Goal: Task Accomplishment & Management: Use online tool/utility

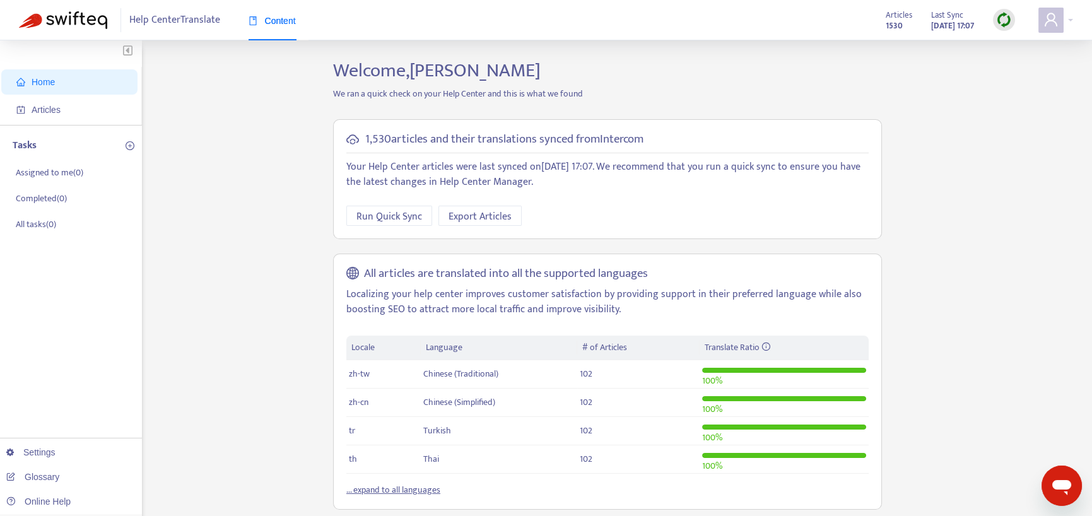
click at [1004, 16] on img at bounding box center [1004, 20] width 16 height 16
click at [1012, 89] on link "Learn More" at bounding box center [1031, 92] width 56 height 15
click at [1009, 18] on img at bounding box center [1004, 20] width 16 height 16
click at [1008, 41] on link "Quick Sync" at bounding box center [1030, 45] width 54 height 15
click at [49, 226] on p "All tasks ( 0 )" at bounding box center [36, 224] width 40 height 13
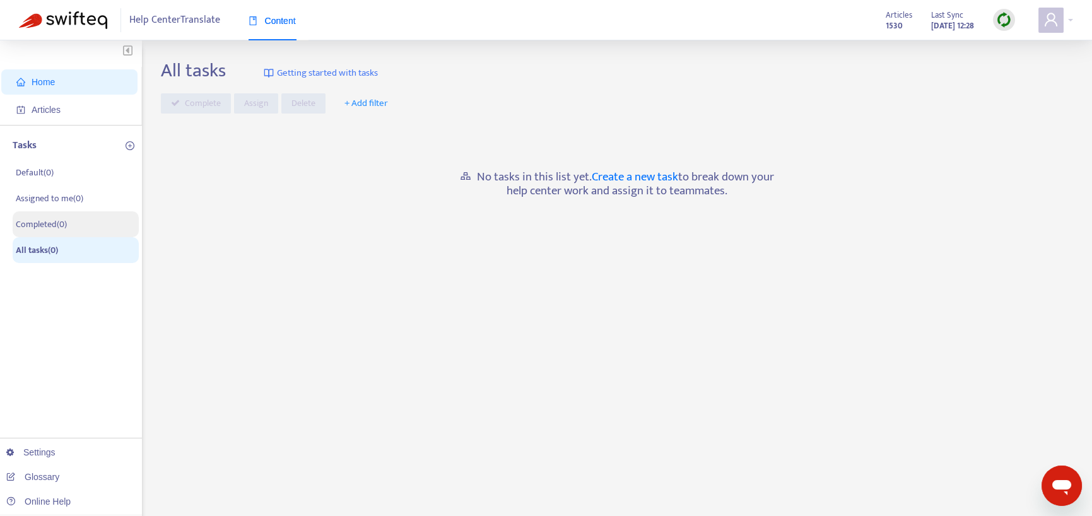
click at [47, 226] on p "Completed ( 0 )" at bounding box center [41, 224] width 51 height 13
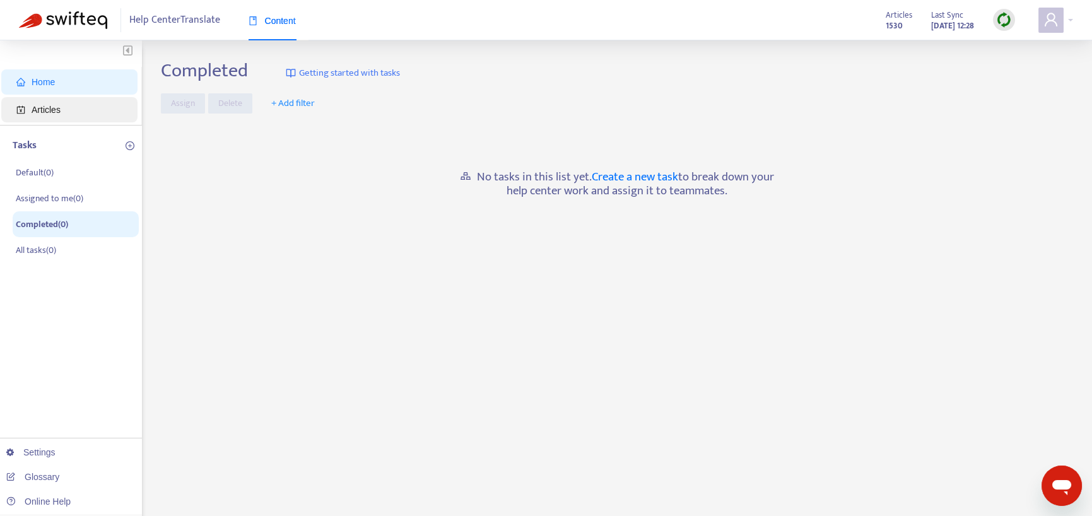
click at [38, 107] on span "Articles" at bounding box center [46, 110] width 29 height 10
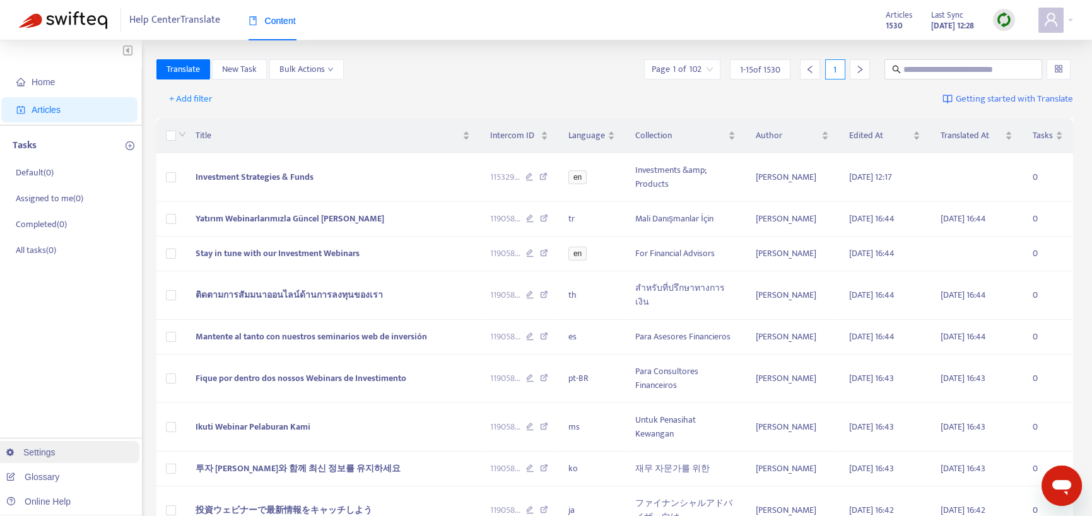
click at [46, 450] on link "Settings" at bounding box center [30, 452] width 49 height 10
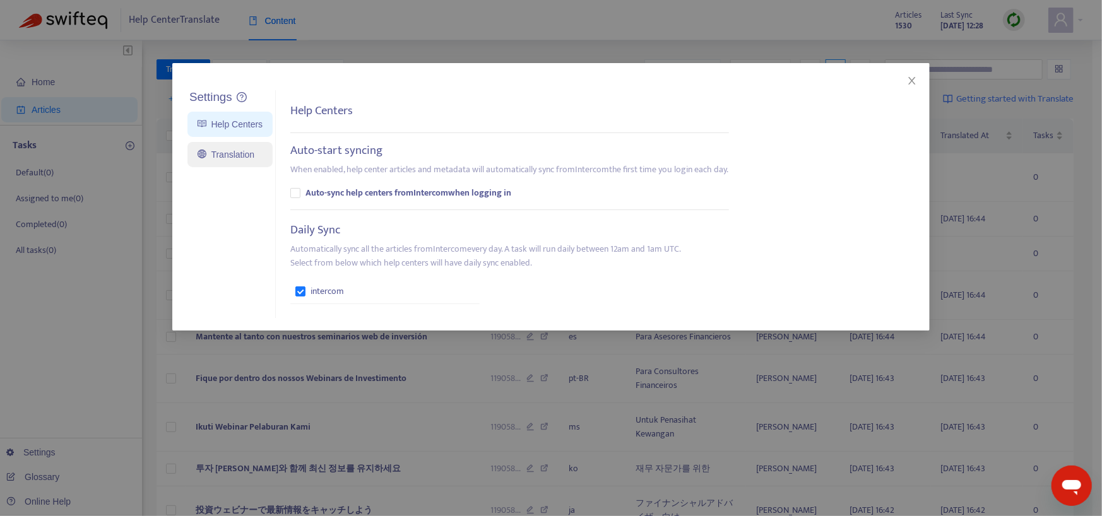
click at [247, 151] on link "Translation" at bounding box center [225, 155] width 57 height 10
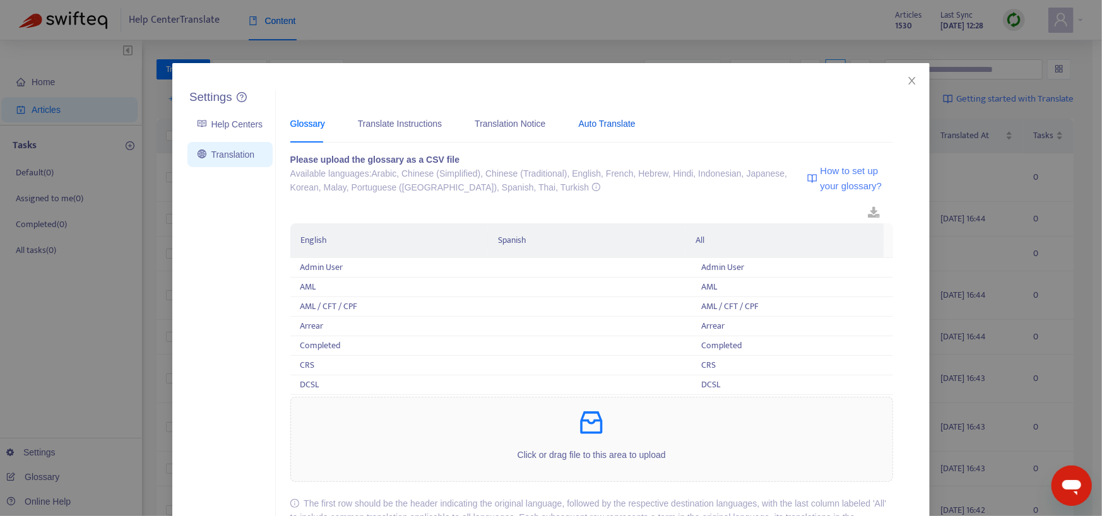
click at [605, 122] on div "Auto Translate" at bounding box center [607, 124] width 57 height 14
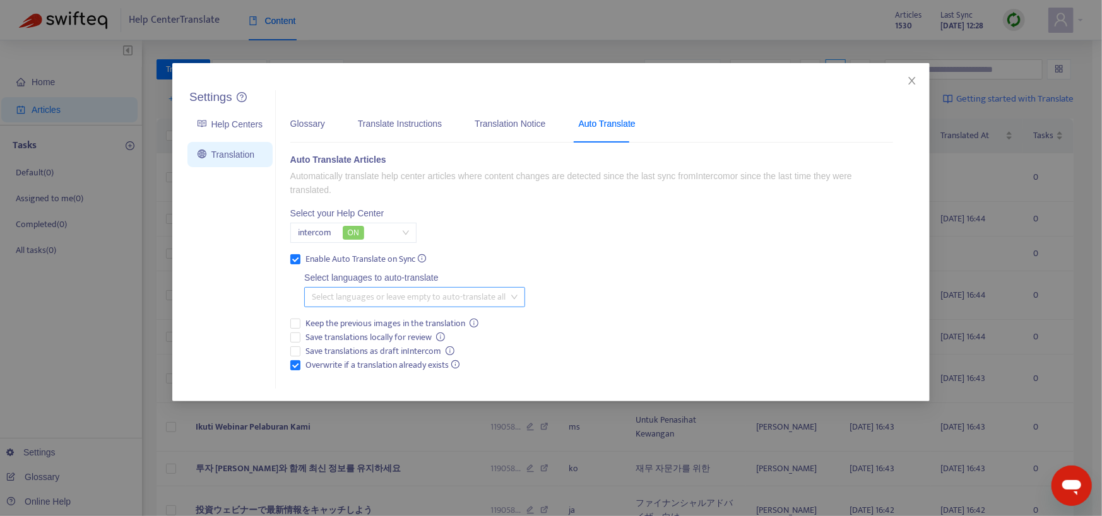
click at [514, 298] on div "Select languages or leave empty to auto-translate all" at bounding box center [414, 297] width 221 height 20
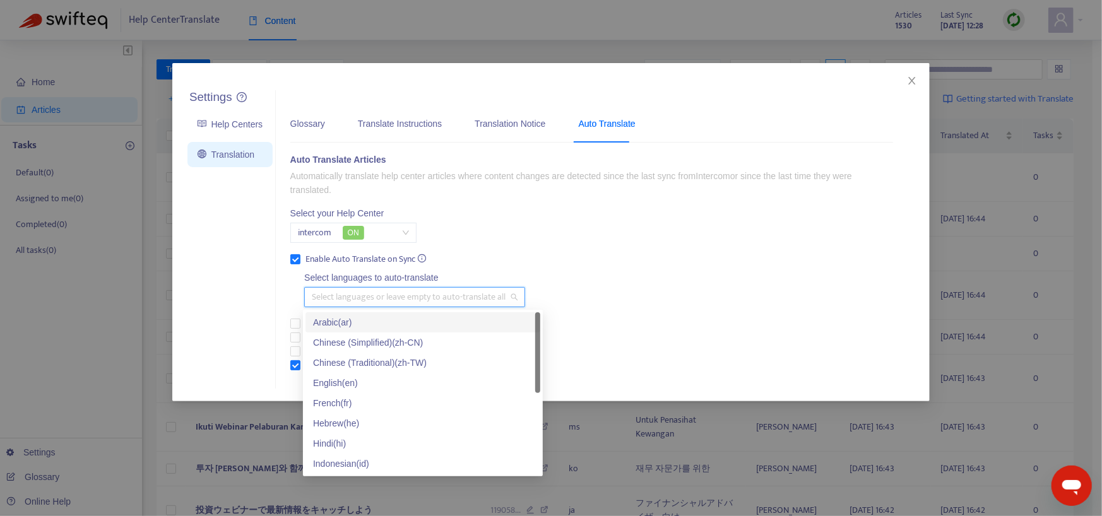
click at [677, 234] on div "Auto Translate Articles Automatically translate help center articles where cont…" at bounding box center [591, 264] width 603 height 222
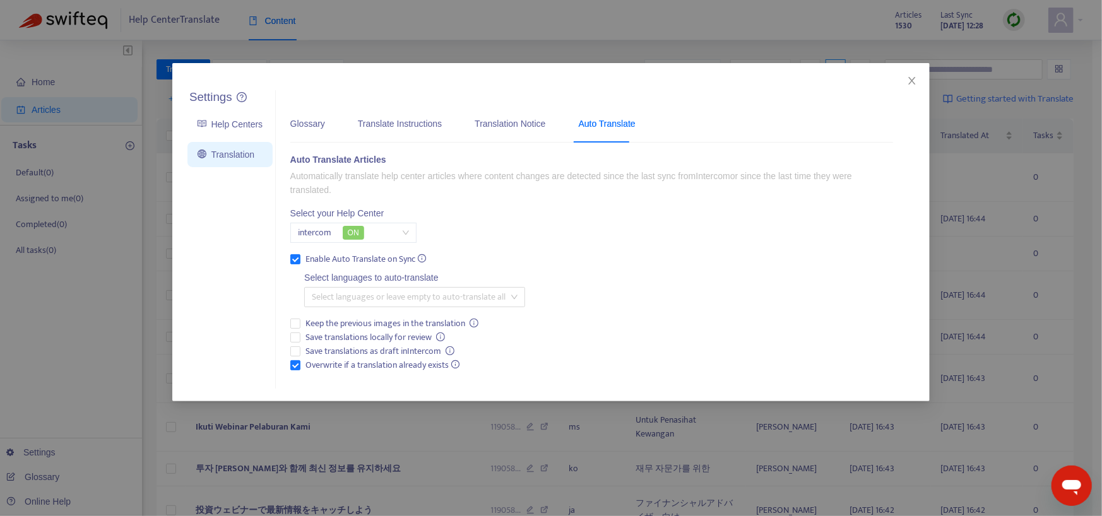
click at [403, 235] on span "intercom ON" at bounding box center [353, 232] width 111 height 19
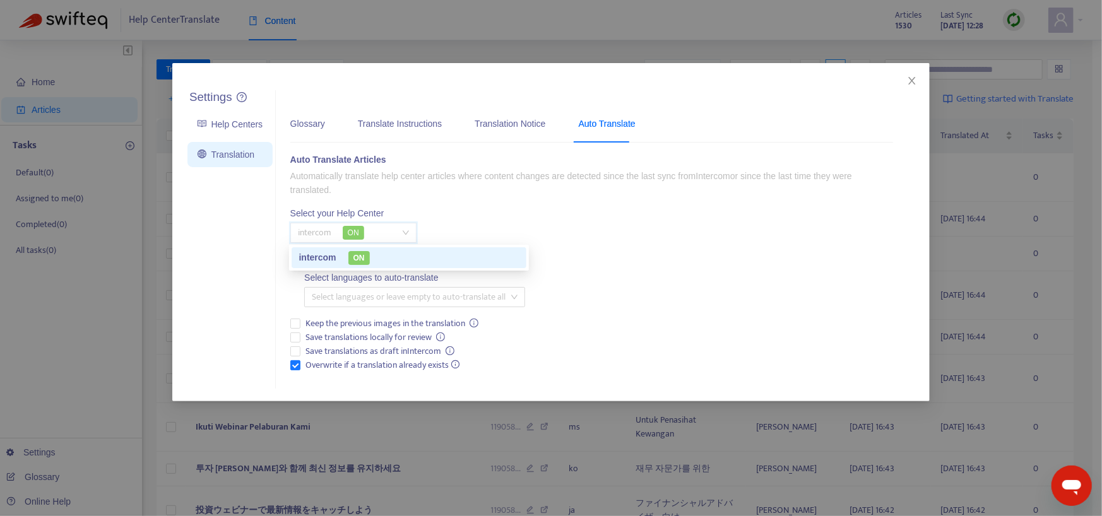
click at [551, 206] on div "Auto Translate Articles Automatically translate help center articles where cont…" at bounding box center [591, 264] width 603 height 222
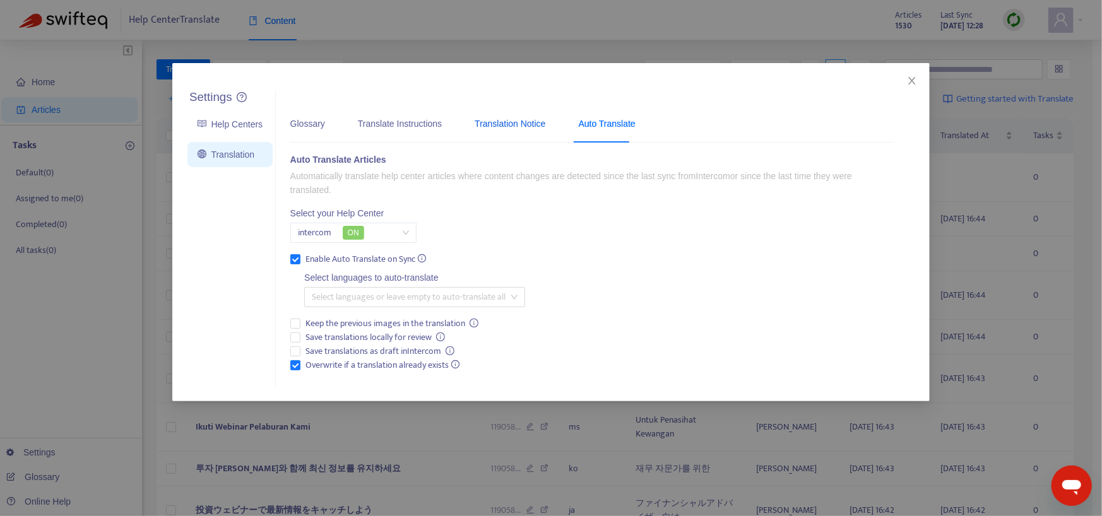
click at [521, 122] on div "Translation Notice" at bounding box center [509, 124] width 71 height 14
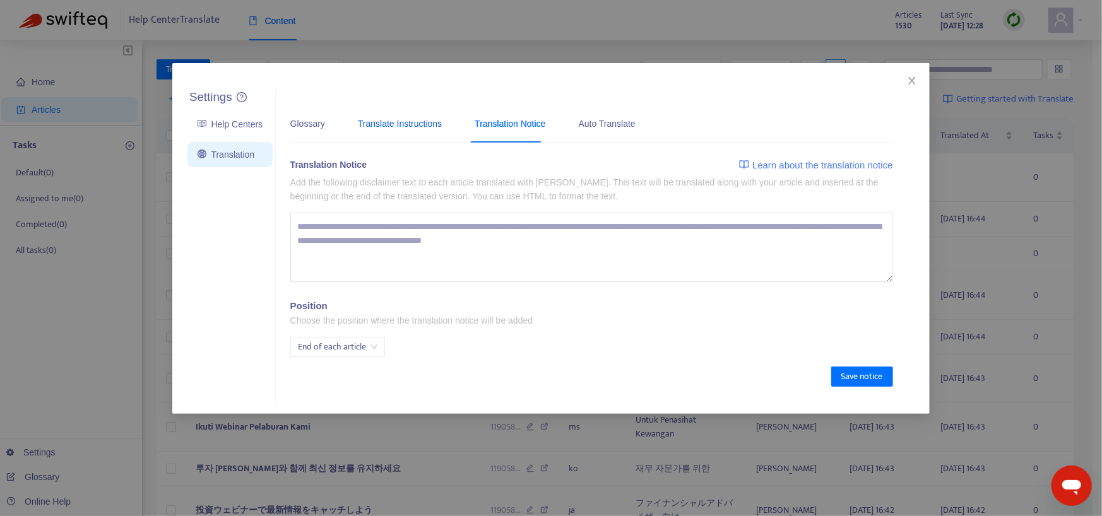
click at [406, 122] on div "Translate Instructions" at bounding box center [400, 124] width 84 height 14
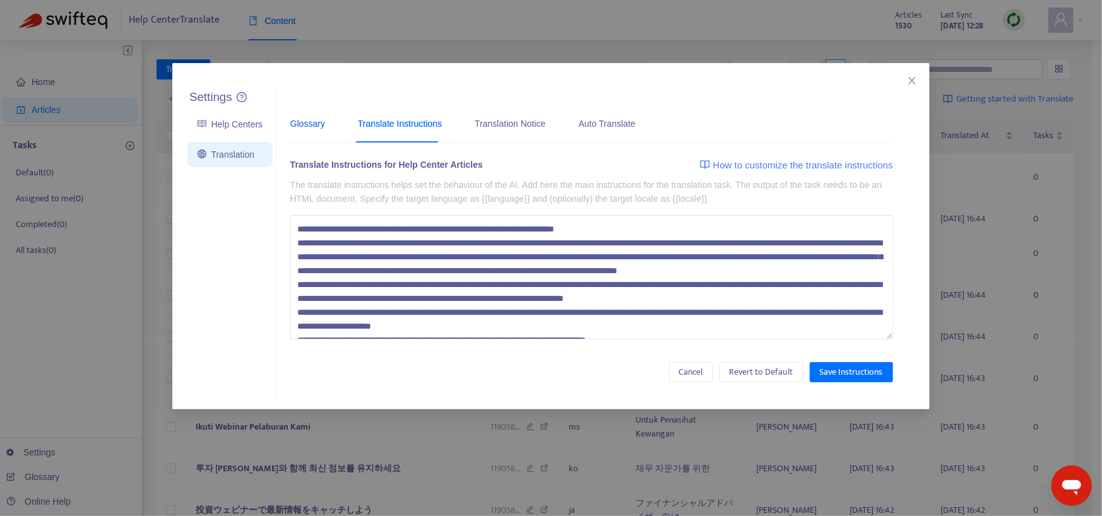
click at [303, 122] on div "Glossary" at bounding box center [307, 124] width 35 height 14
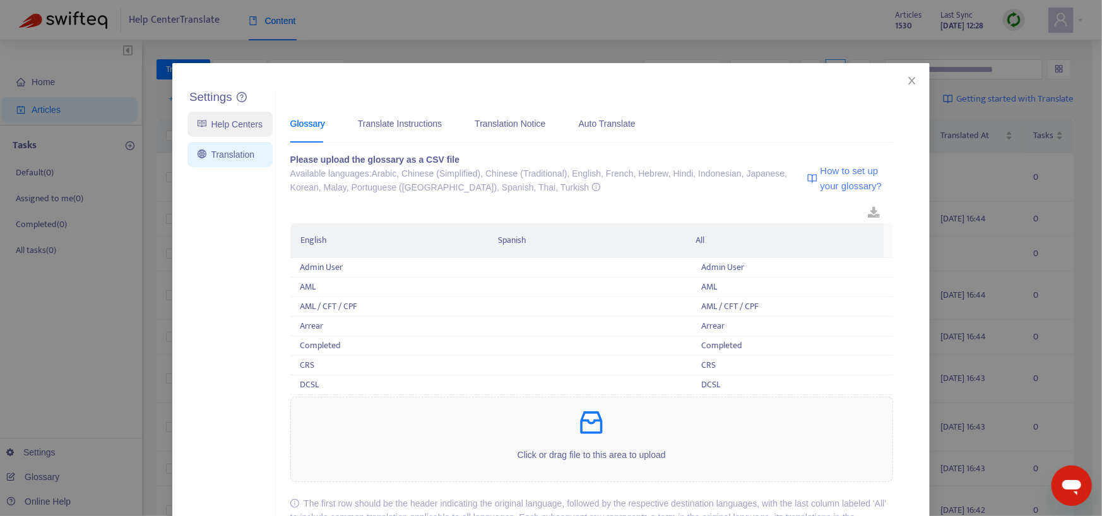
click at [227, 123] on link "Help Centers" at bounding box center [229, 124] width 65 height 10
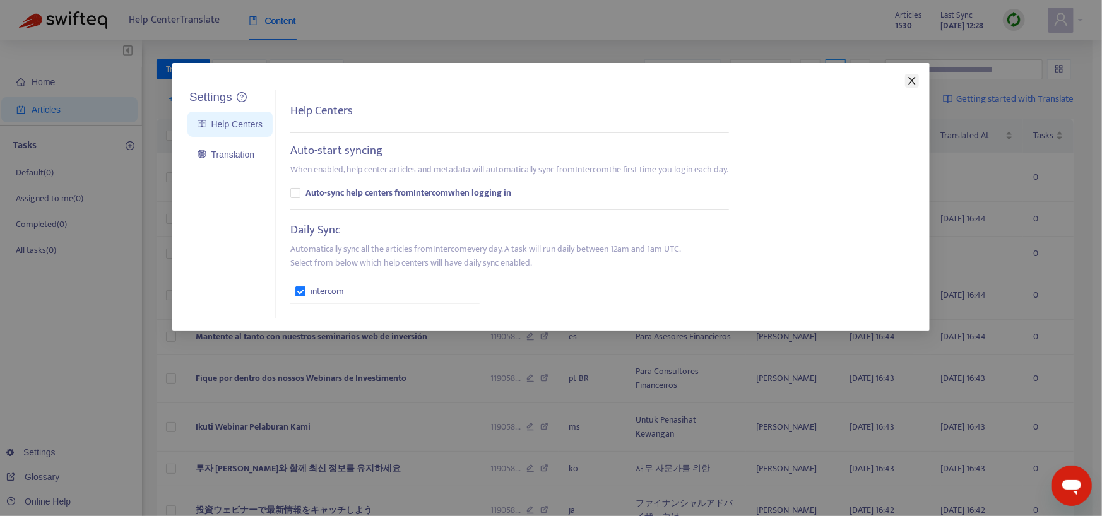
click at [911, 85] on icon "close" at bounding box center [912, 81] width 10 height 10
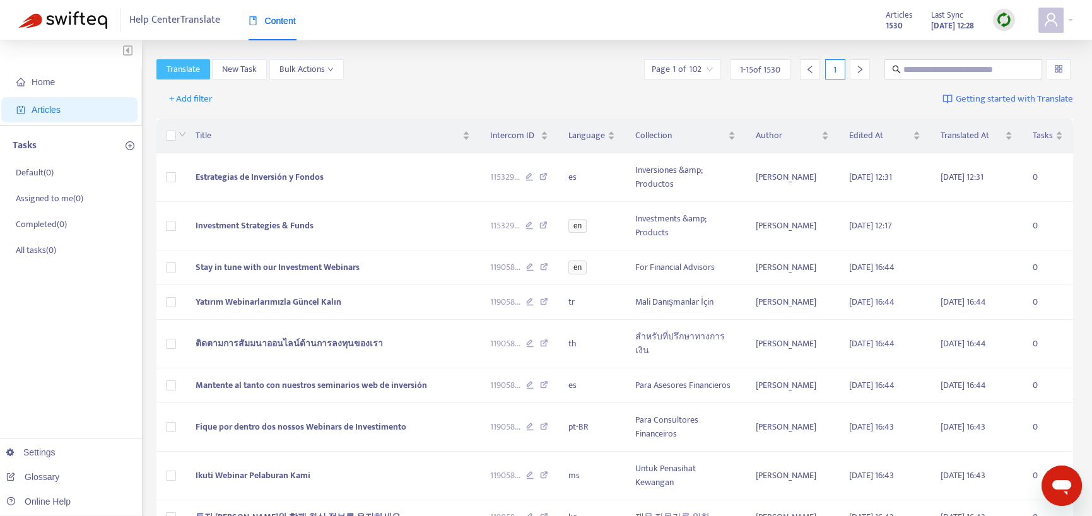
click at [189, 68] on span "Translate" at bounding box center [183, 69] width 33 height 14
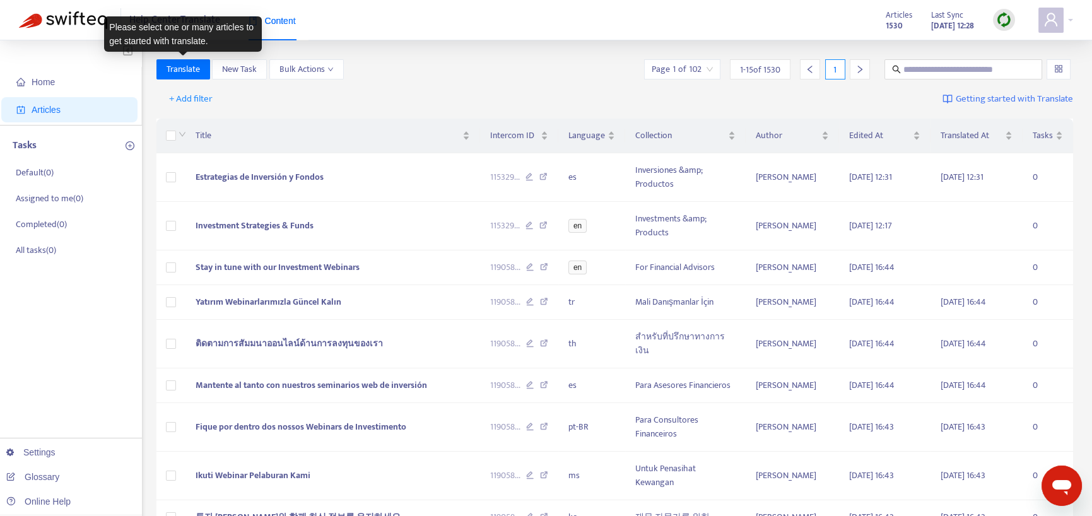
click at [319, 93] on div "+ Add filter Getting started with Translate" at bounding box center [614, 100] width 917 height 30
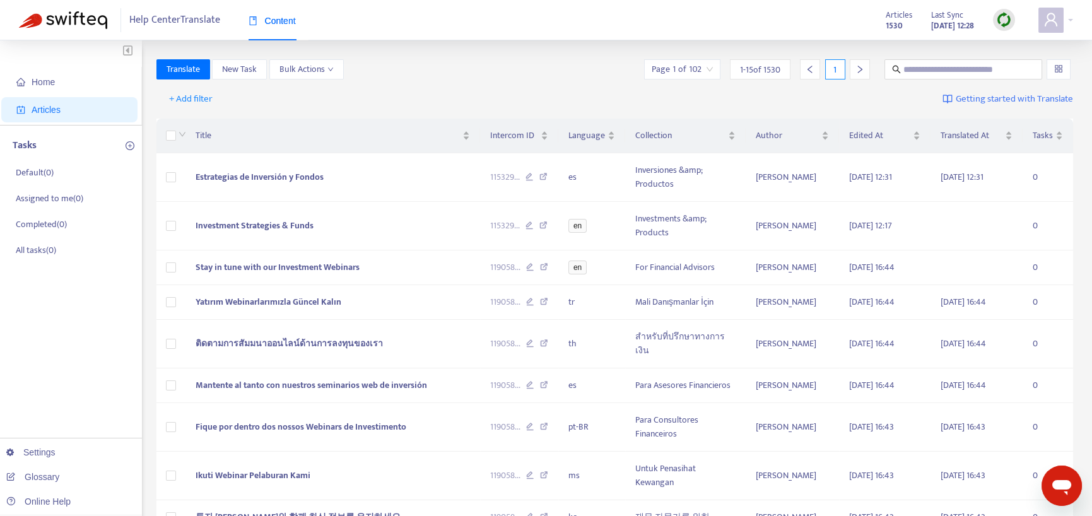
click at [484, 83] on div "Translate New Task Bulk Actions Page 1 of 102 1 - 15 of 1530 1" at bounding box center [614, 71] width 917 height 25
